Goal: Find specific page/section: Find specific page/section

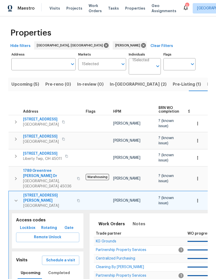
scroll to position [0, 7]
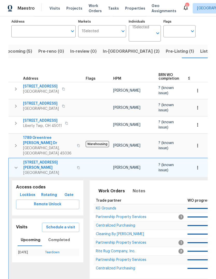
click at [118, 47] on button "In-reno (2)" at bounding box center [131, 51] width 63 height 13
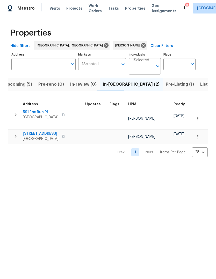
click at [166, 83] on span "Pre-Listing (1)" at bounding box center [180, 84] width 28 height 7
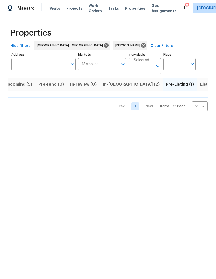
click at [86, 83] on span "In-review (0)" at bounding box center [83, 84] width 26 height 7
click at [111, 84] on span "In-reno (2)" at bounding box center [131, 84] width 57 height 7
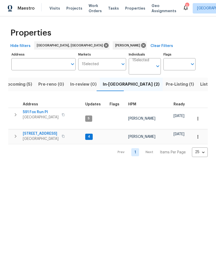
click at [31, 117] on span "Monroe, OH 45050" at bounding box center [41, 117] width 36 height 5
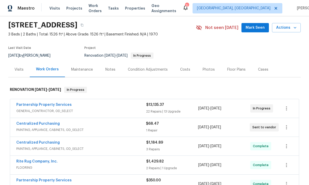
scroll to position [24, 0]
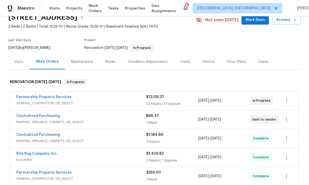
click at [216, 167] on div "Partnership Property Services GENERAL_CONTRACTOR, OD_SELECT $350.00 1 Repair 8/…" at bounding box center [154, 176] width 289 height 19
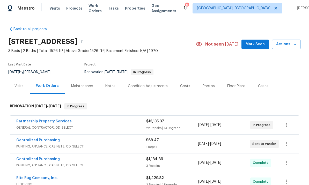
scroll to position [10, 0]
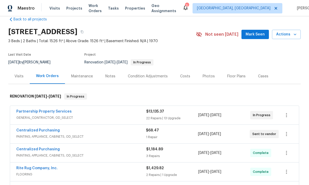
click at [22, 76] on div "Visits" at bounding box center [19, 76] width 9 height 5
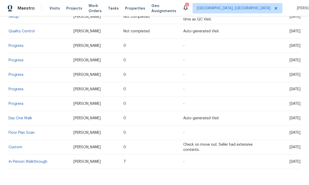
scroll to position [137, 0]
click at [33, 161] on link "In-Person Walkthrough" at bounding box center [28, 162] width 39 height 4
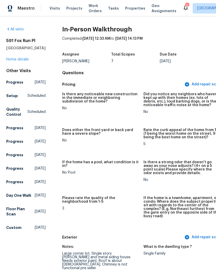
click at [23, 61] on div "591 Fox Run Pl Monroe, OH 45050 Home details" at bounding box center [25, 50] width 39 height 24
click at [19, 61] on link "Home details" at bounding box center [17, 60] width 23 height 4
